Goal: Ask a question

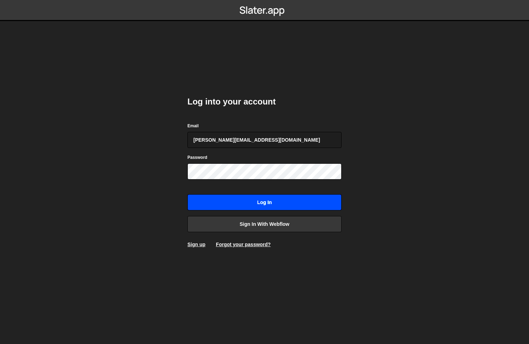
click at [212, 205] on input "Log in" at bounding box center [264, 202] width 154 height 16
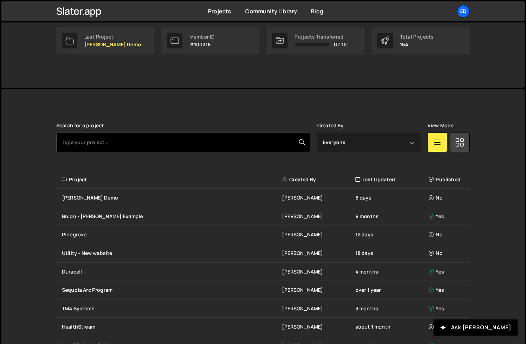
scroll to position [57, 0]
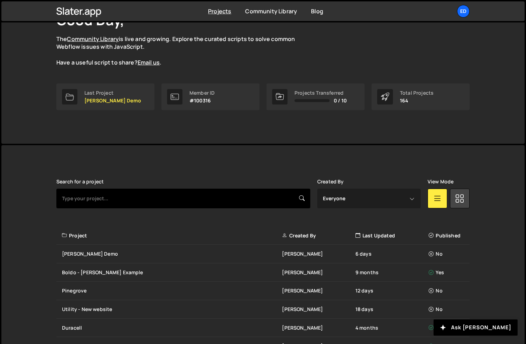
click at [104, 198] on input "text" at bounding box center [183, 198] width 254 height 20
type input "edgar"
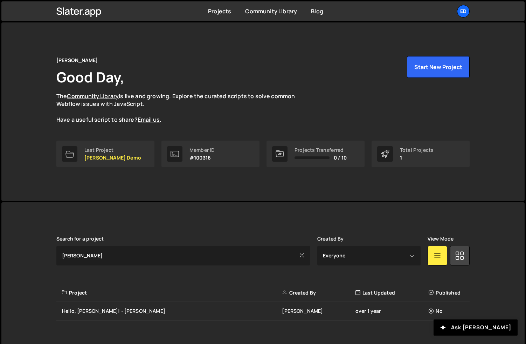
scroll to position [11, 0]
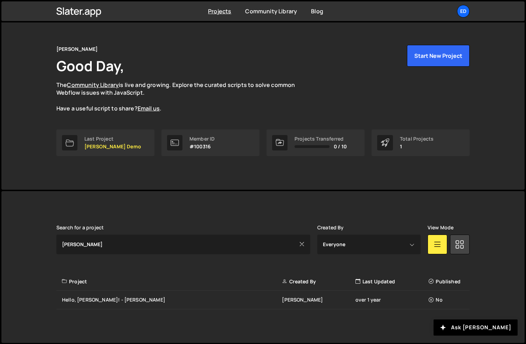
click at [121, 299] on div "Hello, Emory! - Edgar Allan" at bounding box center [172, 299] width 220 height 7
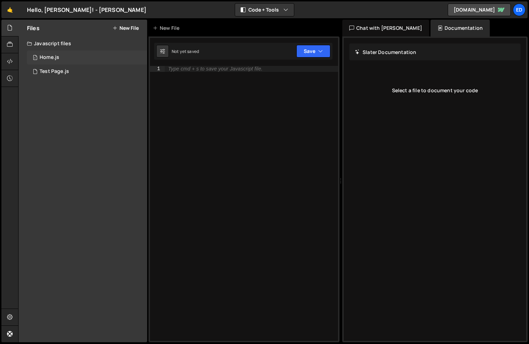
click at [59, 57] on div "1 Home.js 0" at bounding box center [87, 57] width 120 height 14
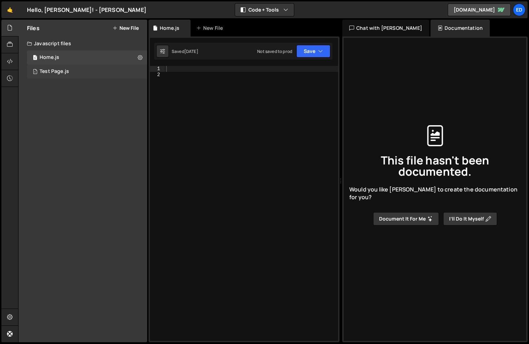
click at [59, 73] on div "Test Page.js" at bounding box center [54, 71] width 29 height 6
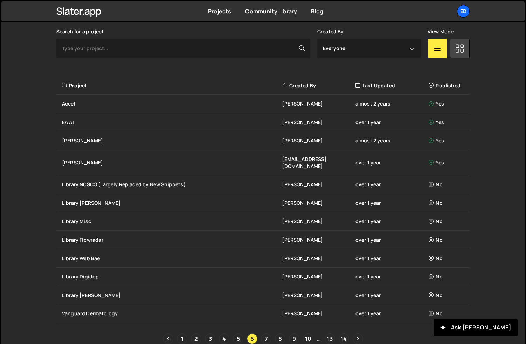
scroll to position [216, 0]
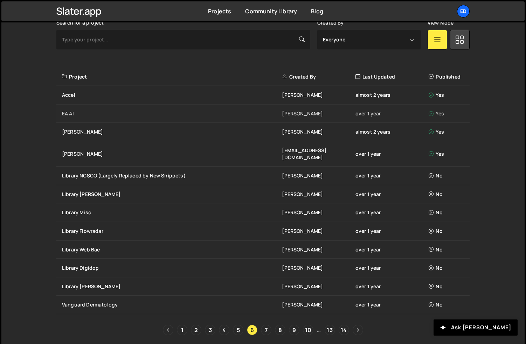
click at [70, 110] on div "EA AI" at bounding box center [172, 113] width 220 height 7
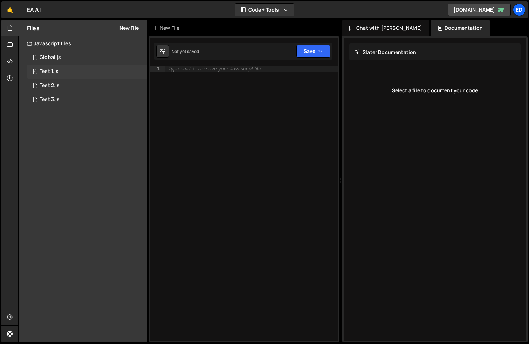
click at [61, 71] on div "1 Test 1.js 0" at bounding box center [87, 71] width 120 height 14
click at [47, 70] on div "Test 1.js" at bounding box center [49, 71] width 19 height 6
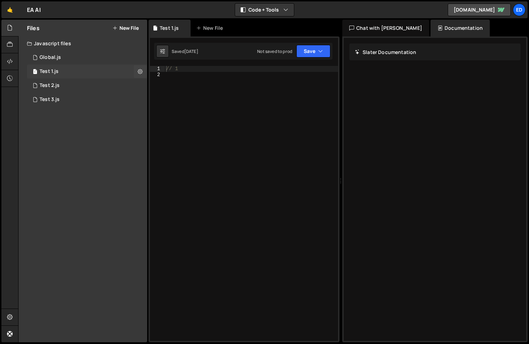
click at [47, 70] on div "Test 1.js" at bounding box center [49, 71] width 19 height 6
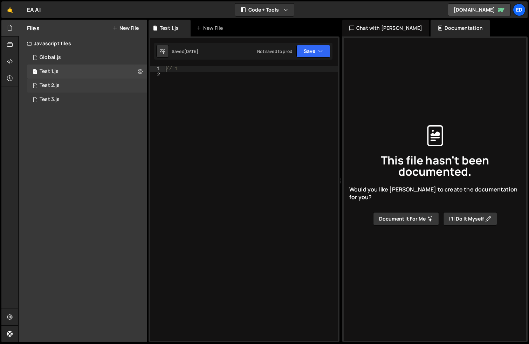
click at [42, 84] on div "Test 2.js" at bounding box center [50, 85] width 20 height 6
click at [52, 57] on div "Global.js" at bounding box center [50, 57] width 21 height 6
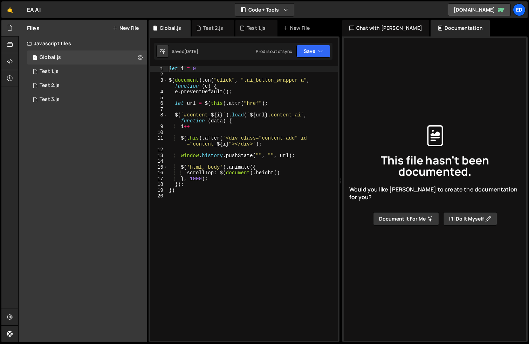
click at [373, 28] on div "Chat with [PERSON_NAME]" at bounding box center [385, 28] width 87 height 17
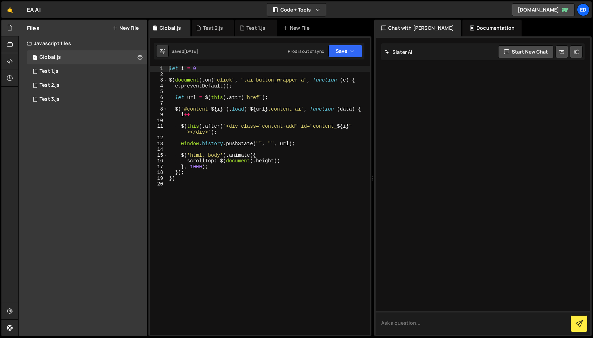
click at [392, 322] on textarea at bounding box center [483, 323] width 215 height 24
type textarea "Tell me about this code"
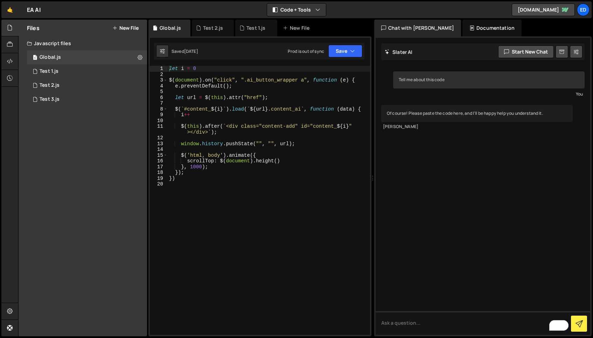
click at [185, 185] on div "let i = 0 $ ( document ) . on ( "click" , ".ai_button_wrapper a" , function ( e…" at bounding box center [269, 206] width 202 height 281
type textarea "})"
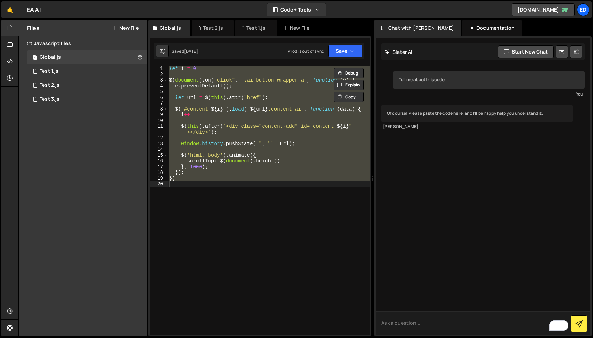
click at [401, 326] on textarea "To enrich screen reader interactions, please activate Accessibility in Grammarl…" at bounding box center [483, 323] width 215 height 24
paste textarea "let i = 0 $(document).on("click", ".ai_button_wrapper a", function (e) { e.prev…"
type textarea "tell me about this code: let i = 0 $(document).on("click", ".ai_button_wrapper …"
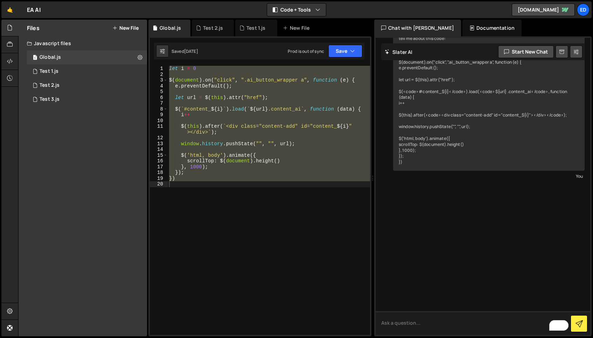
scroll to position [193, 0]
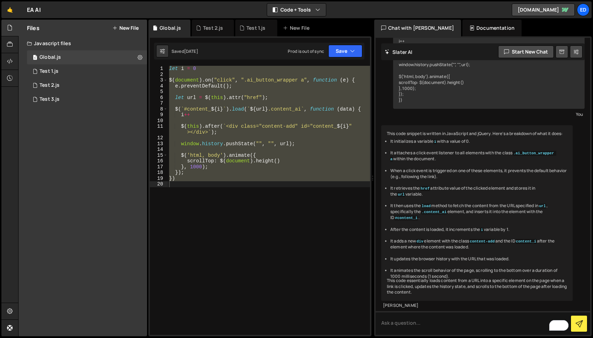
click at [288, 240] on div "let i = 0 $ ( document ) . on ( "click" , ".ai_button_wrapper a" , function ( e…" at bounding box center [269, 200] width 202 height 269
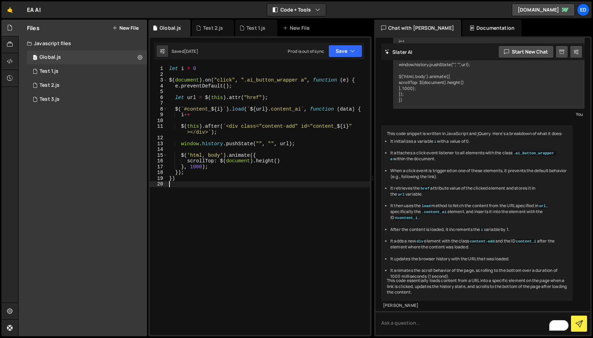
click at [288, 240] on div "let i = 0 $ ( document ) . on ( "click" , ".ai_button_wrapper a" , function ( e…" at bounding box center [269, 206] width 202 height 281
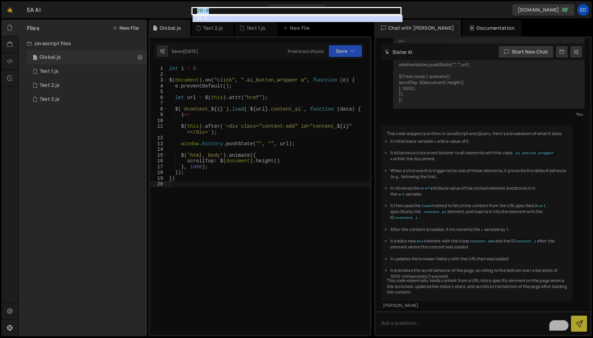
type textarea ":20:0"
